Goal: Find contact information: Find contact information

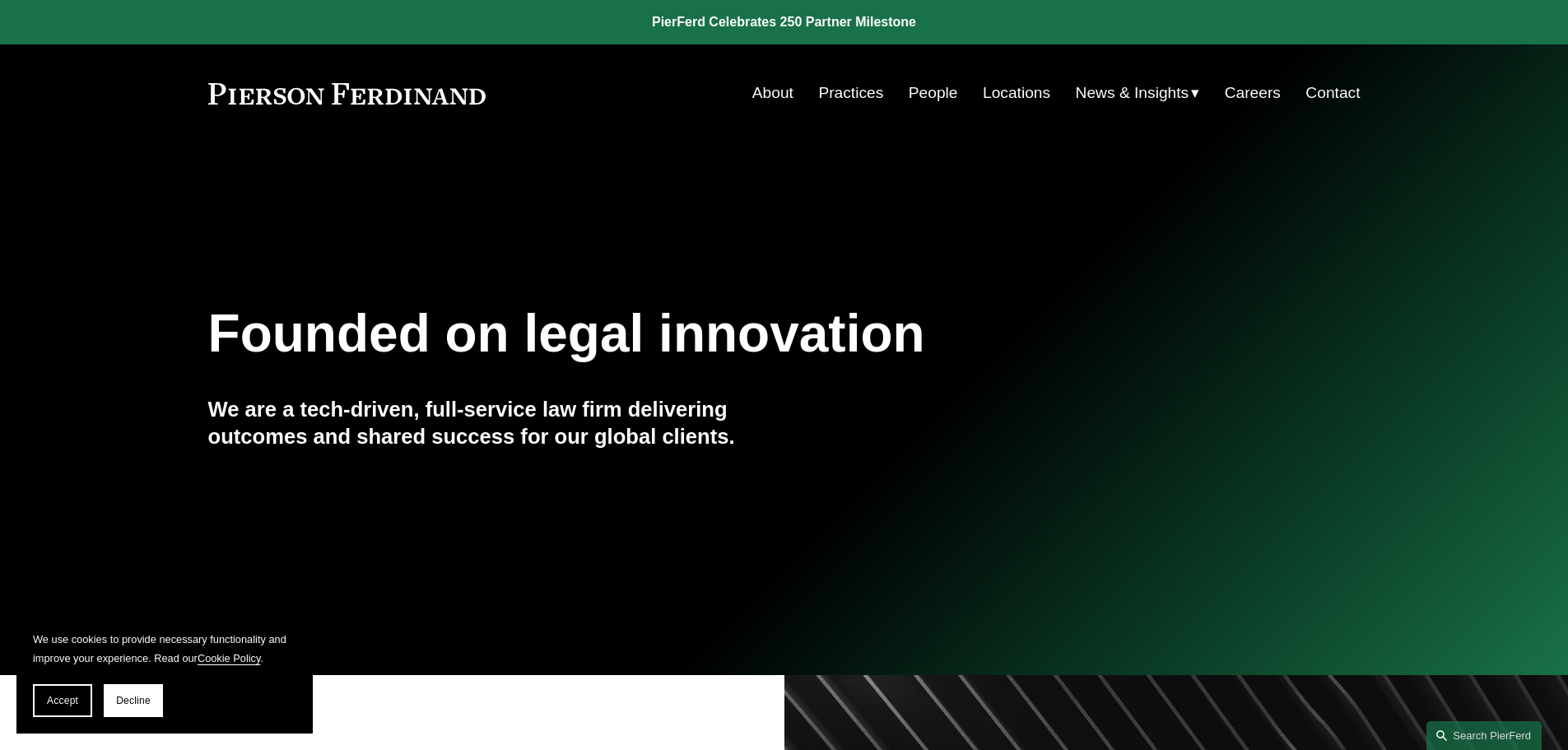
click at [1004, 101] on link "Locations" at bounding box center [1016, 93] width 68 height 31
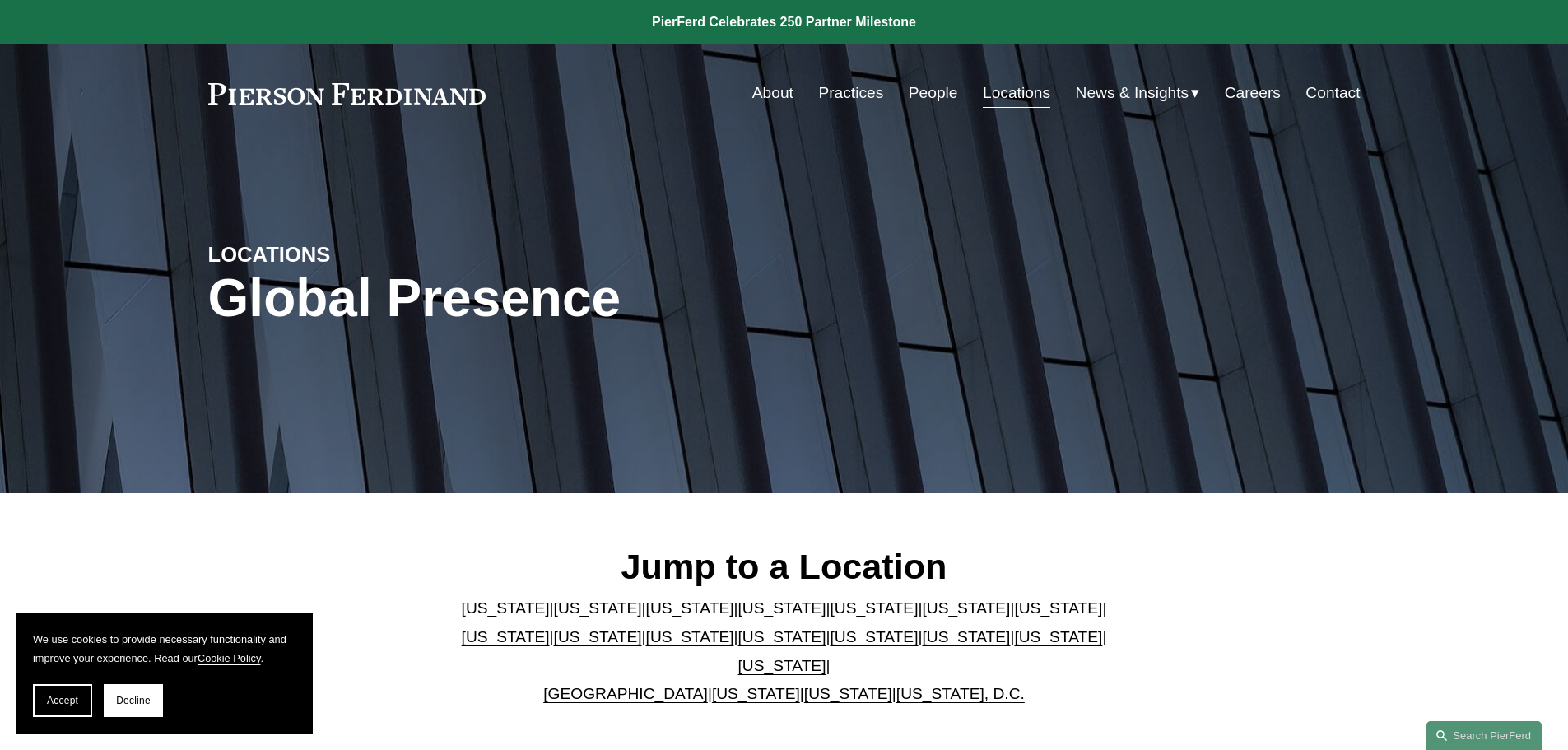
click at [646, 645] on link "[US_STATE]" at bounding box center [690, 636] width 88 height 18
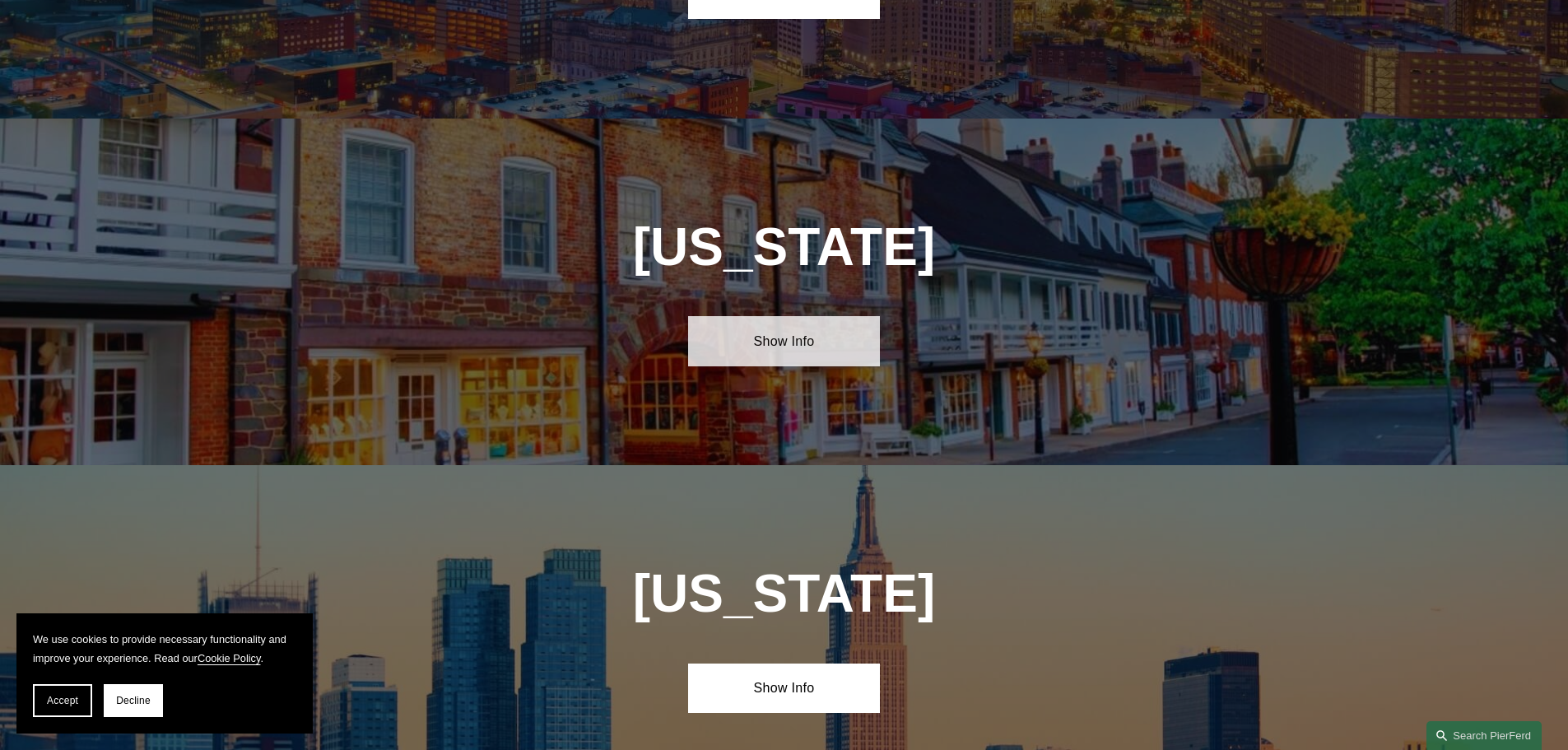
scroll to position [3867, 0]
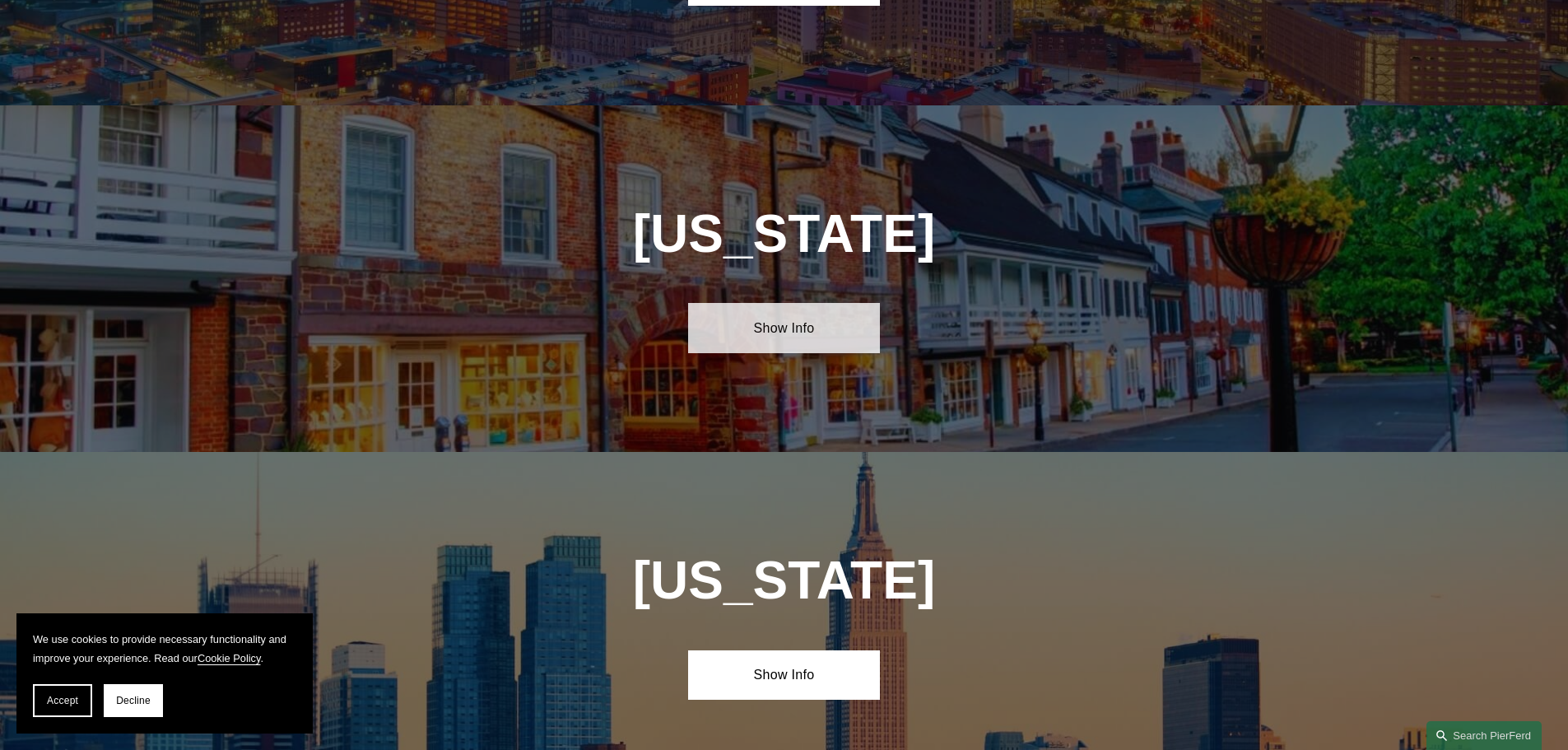
click at [792, 303] on link "Show Info" at bounding box center [784, 327] width 192 height 49
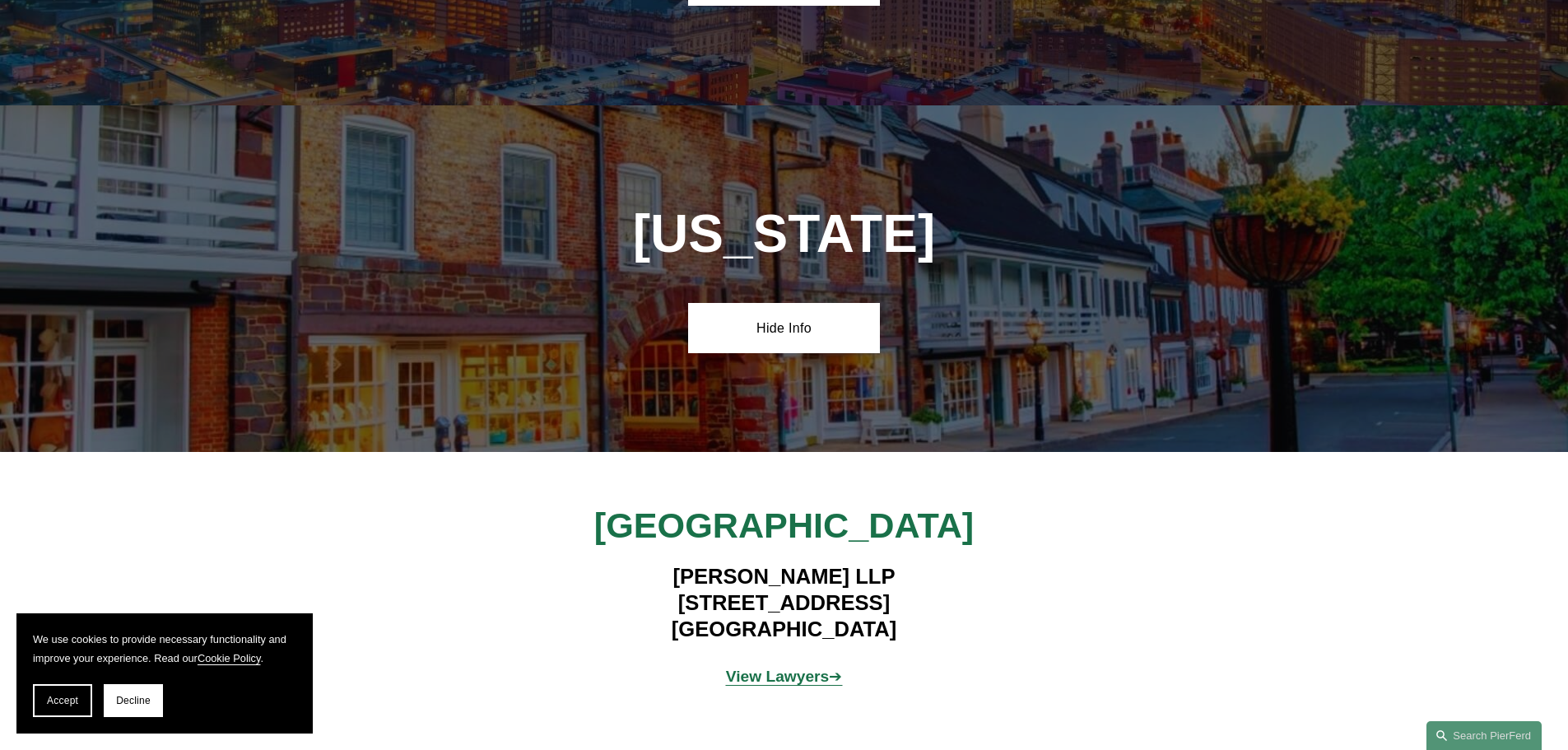
click at [801, 668] on strong "View Lawyers" at bounding box center [778, 676] width 104 height 18
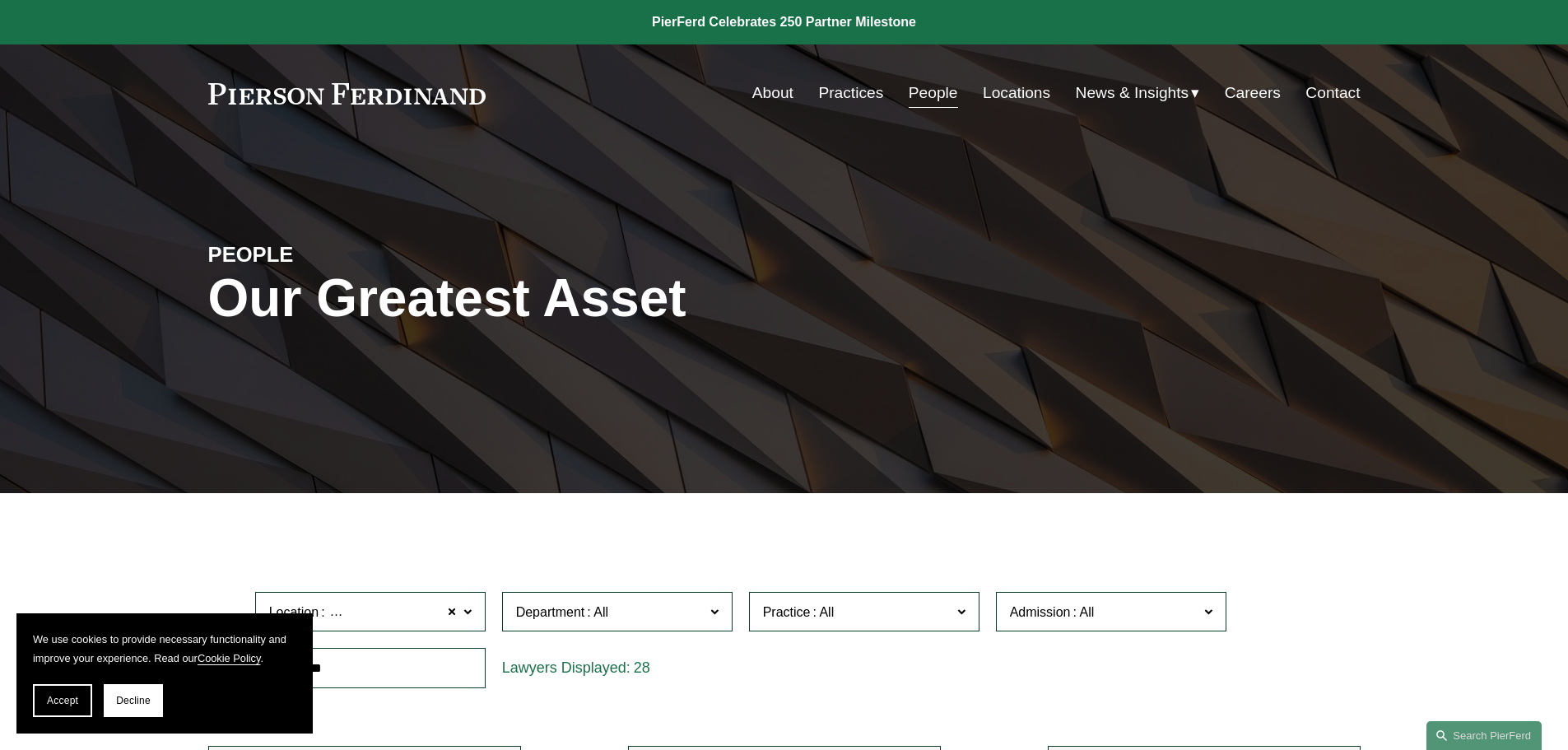
click at [1333, 104] on link "Contact" at bounding box center [1332, 93] width 54 height 31
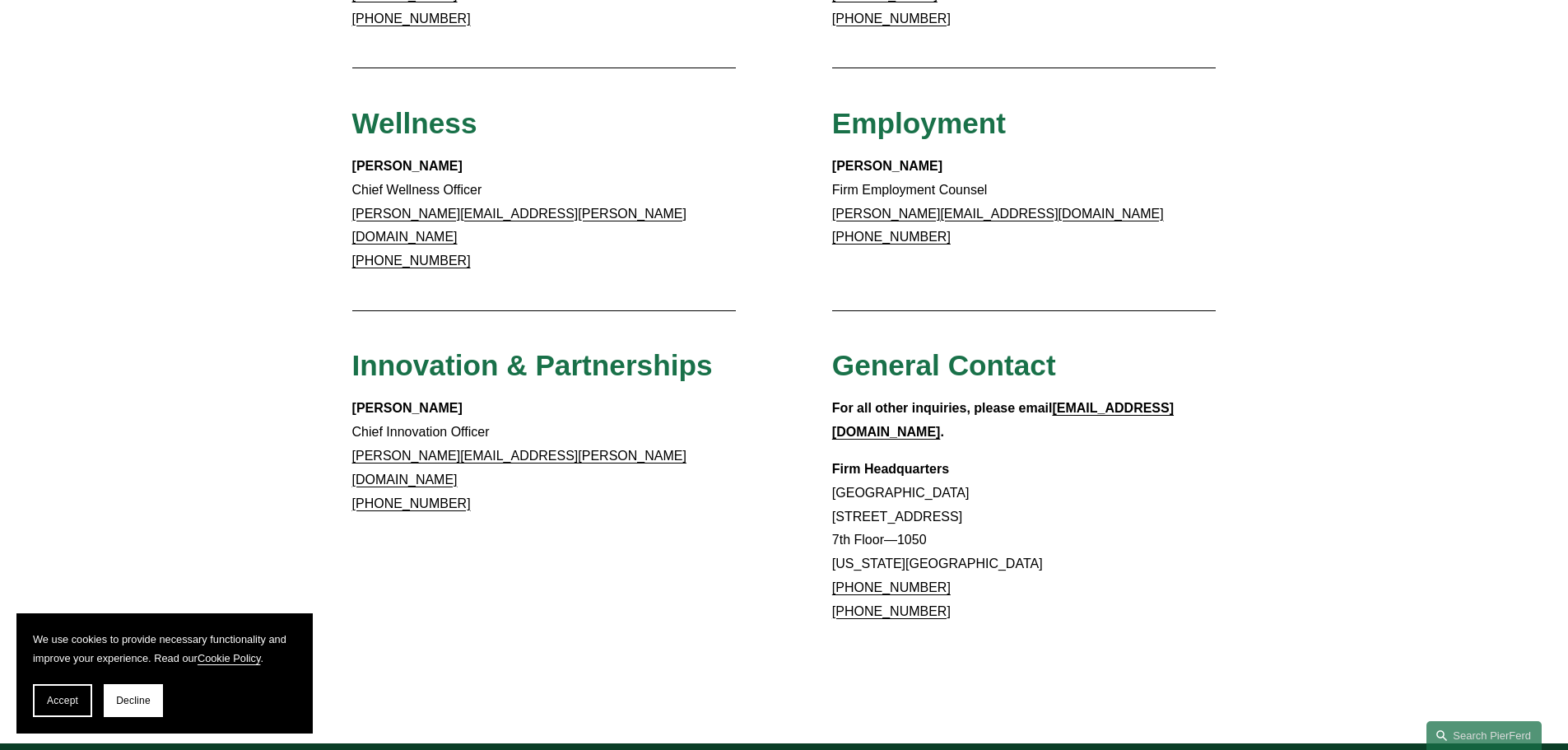
scroll to position [962, 0]
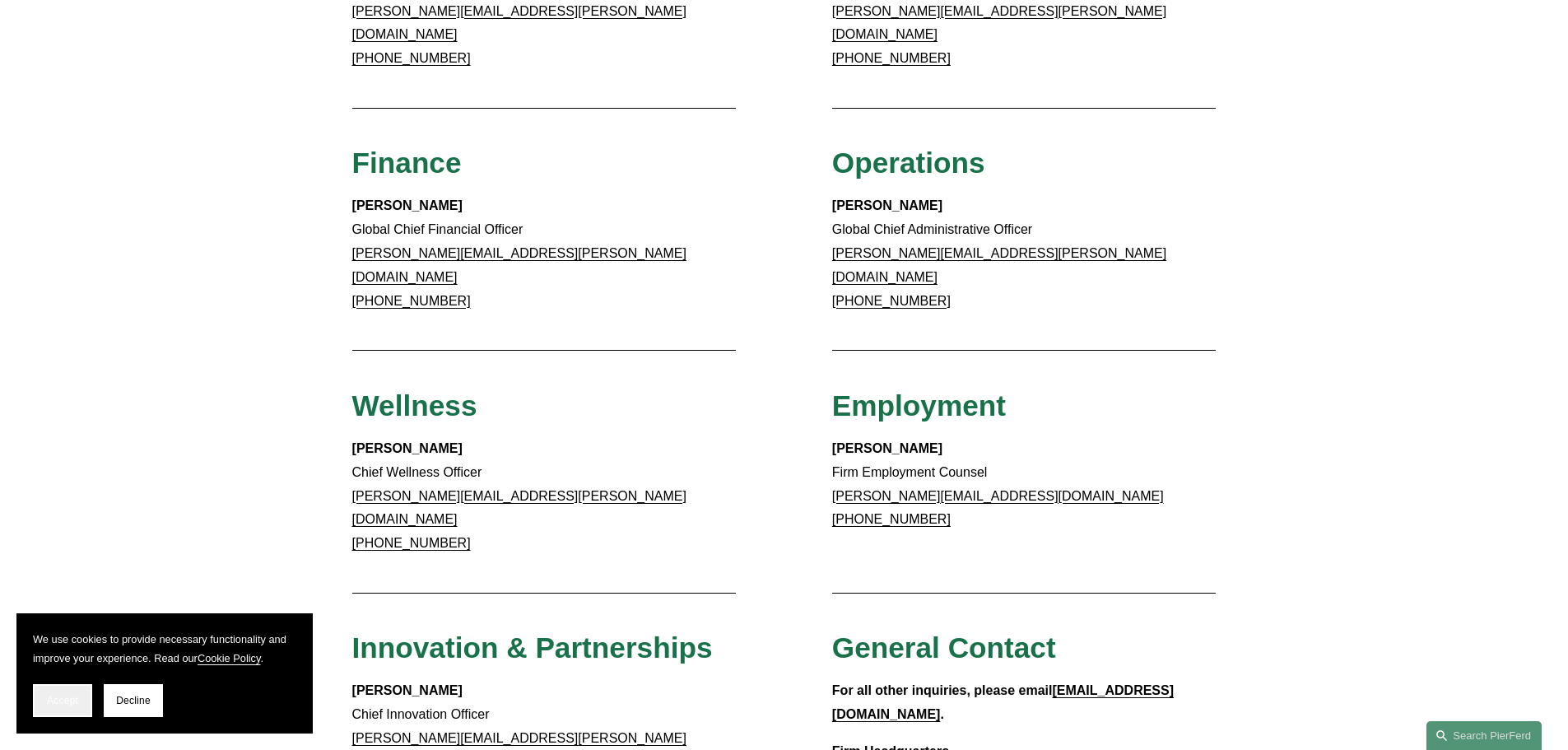
click at [69, 696] on span "Accept" at bounding box center [63, 700] width 31 height 12
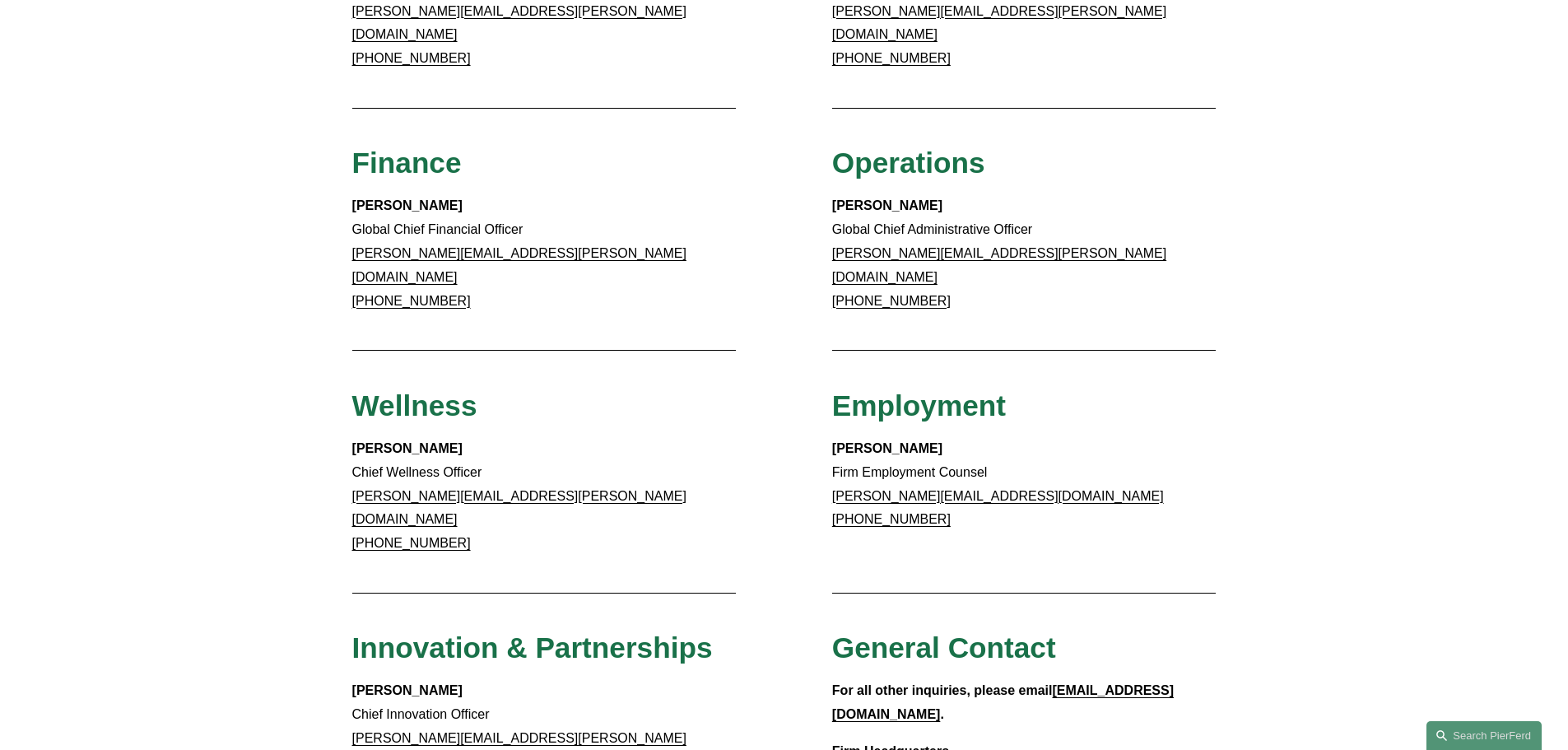
click at [242, 442] on div "Client Inquiries For all client inquiries, please use the email below: inquirie…" at bounding box center [784, 102] width 1568 height 1637
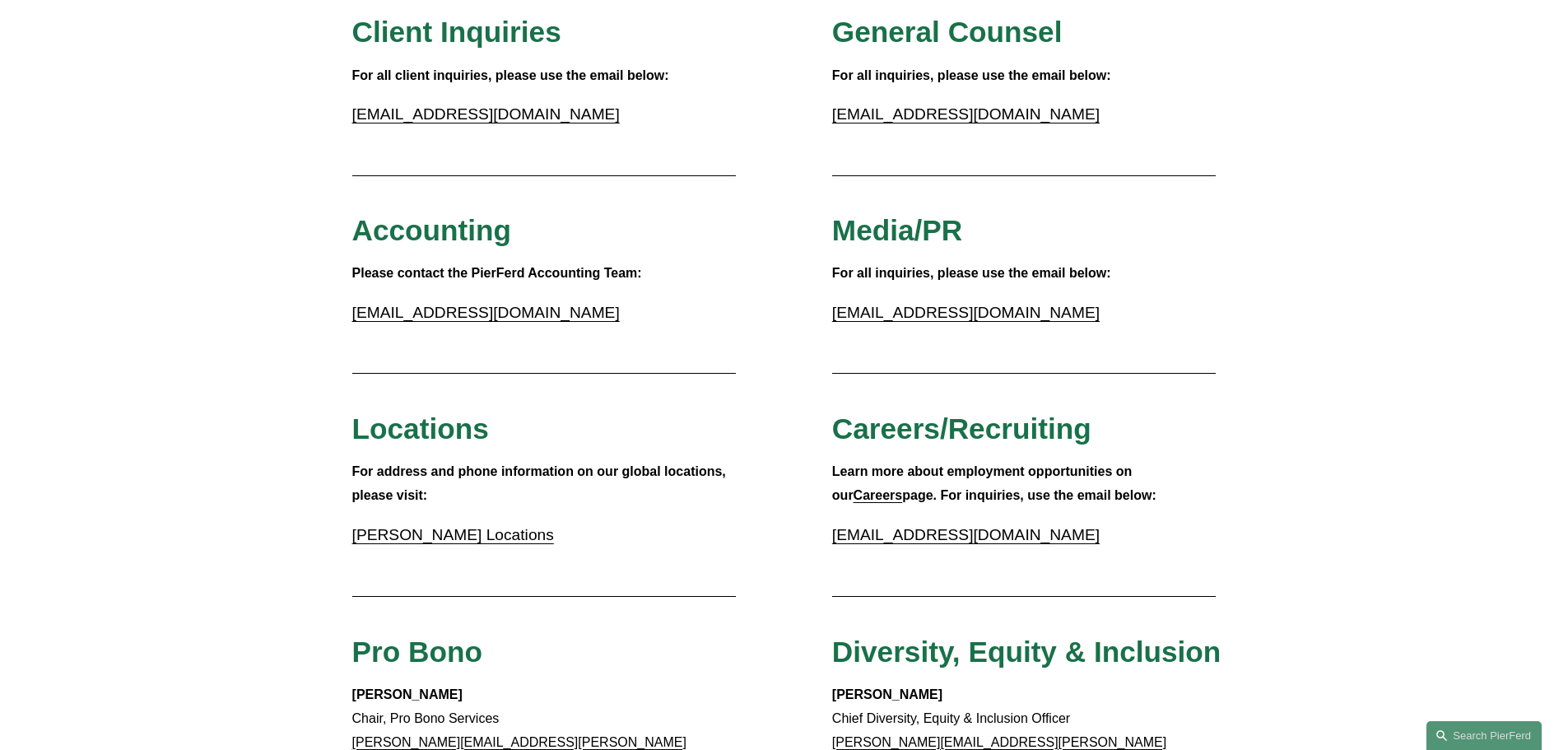
scroll to position [0, 0]
